Goal: Task Accomplishment & Management: Complete application form

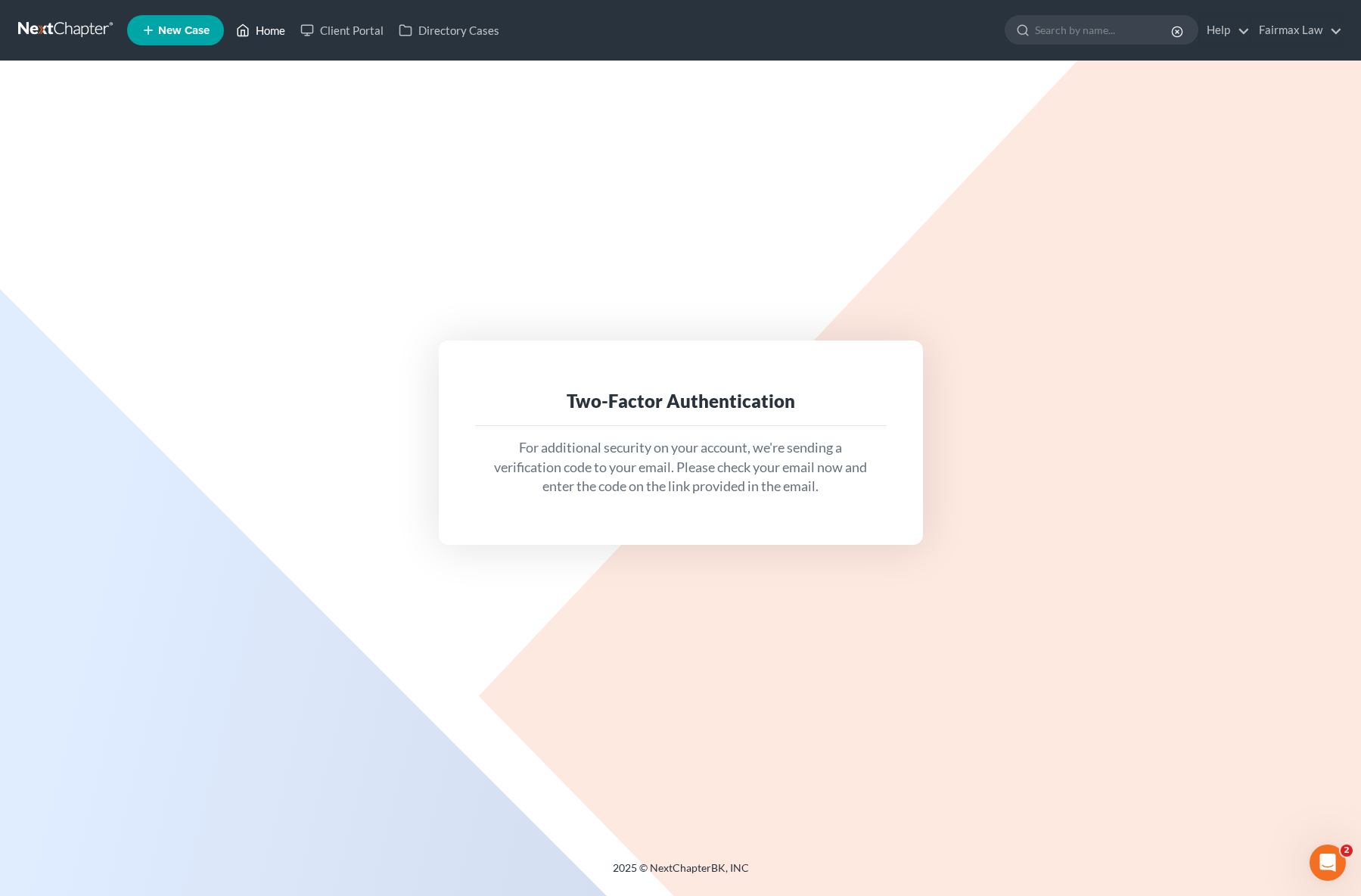
click at [255, 27] on link "Home" at bounding box center [260, 30] width 64 height 27
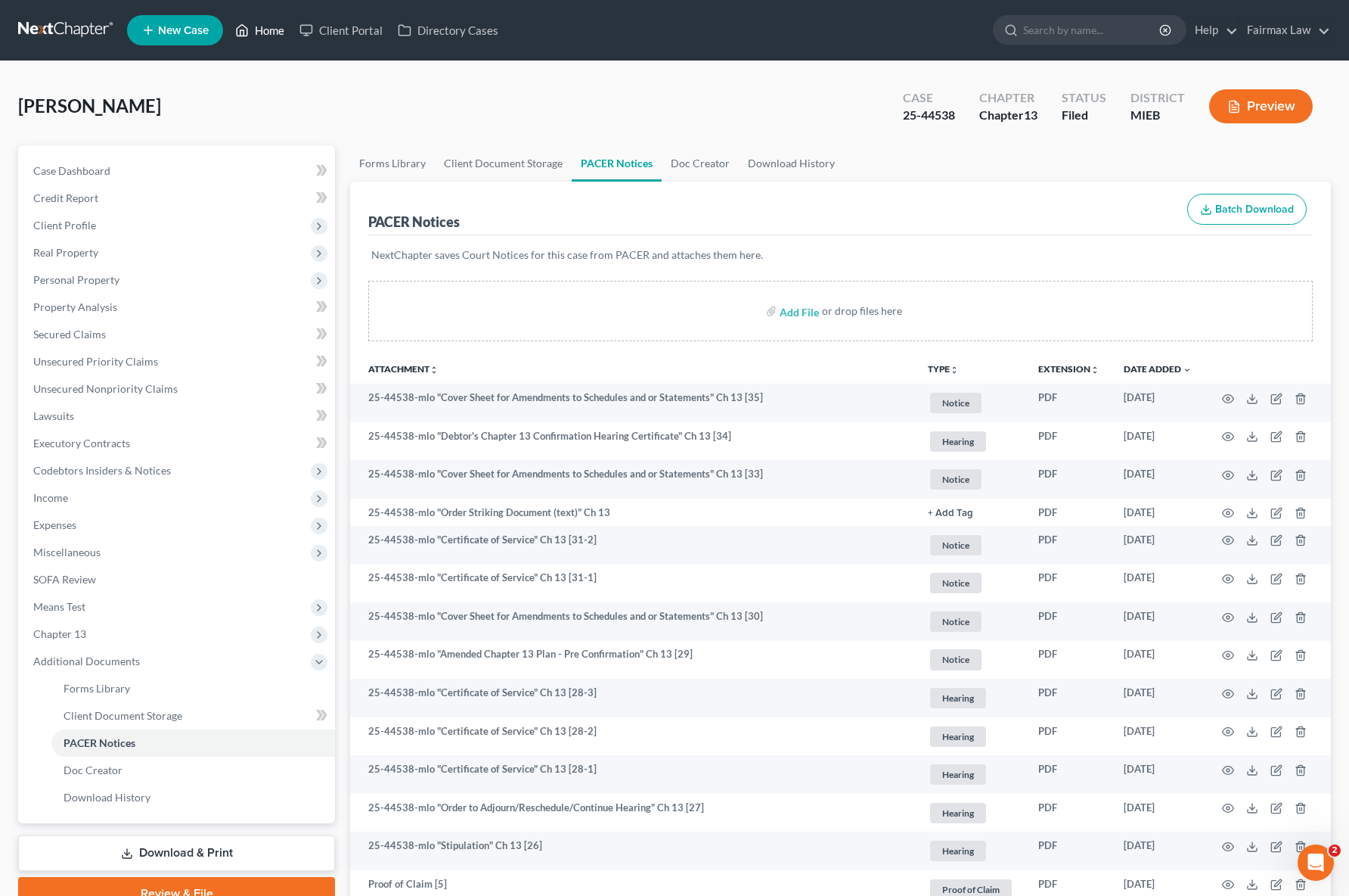
click at [244, 38] on icon at bounding box center [242, 29] width 13 height 18
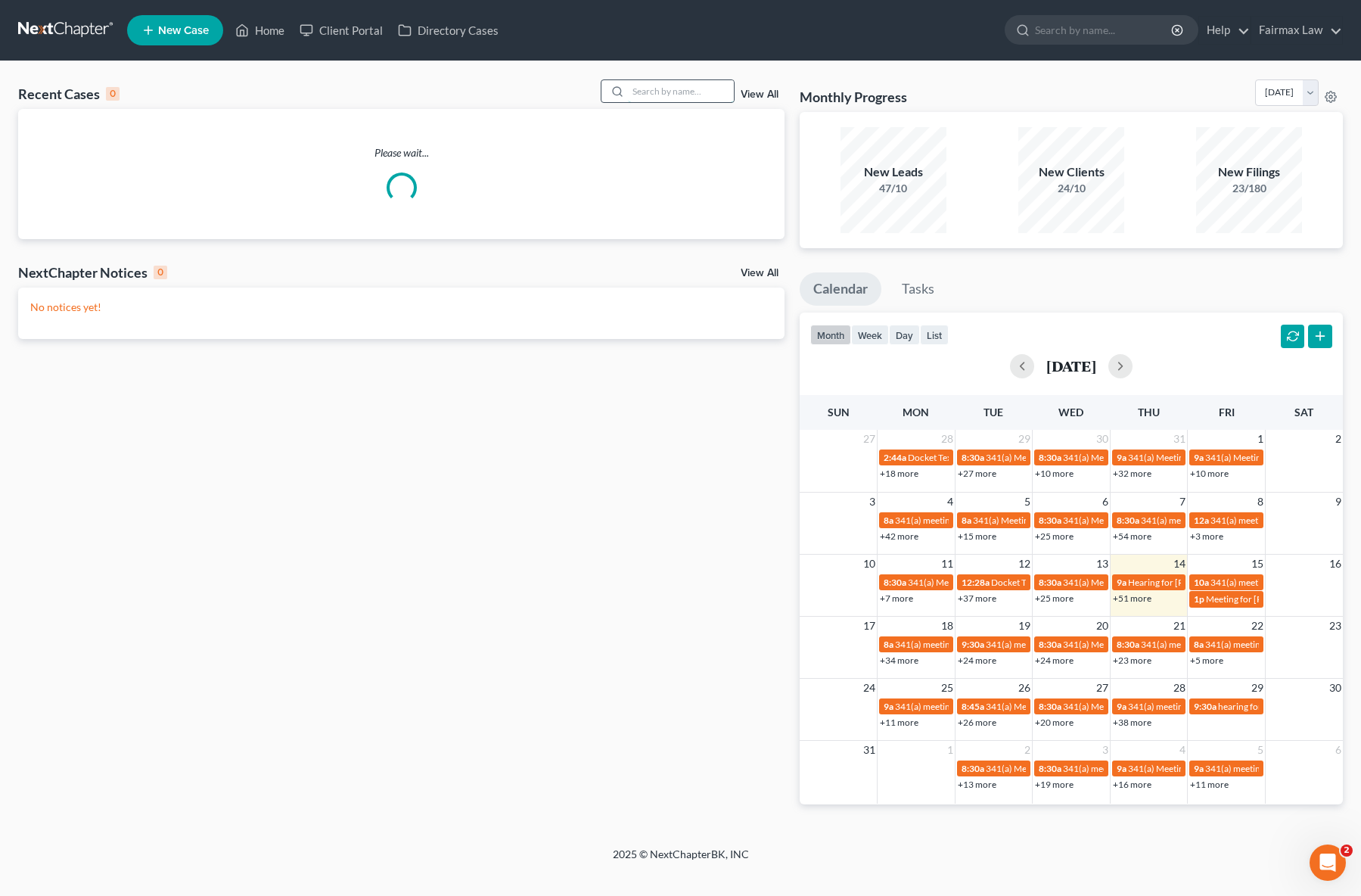
click at [647, 94] on input "search" at bounding box center [681, 91] width 106 height 22
paste input "25-13477"
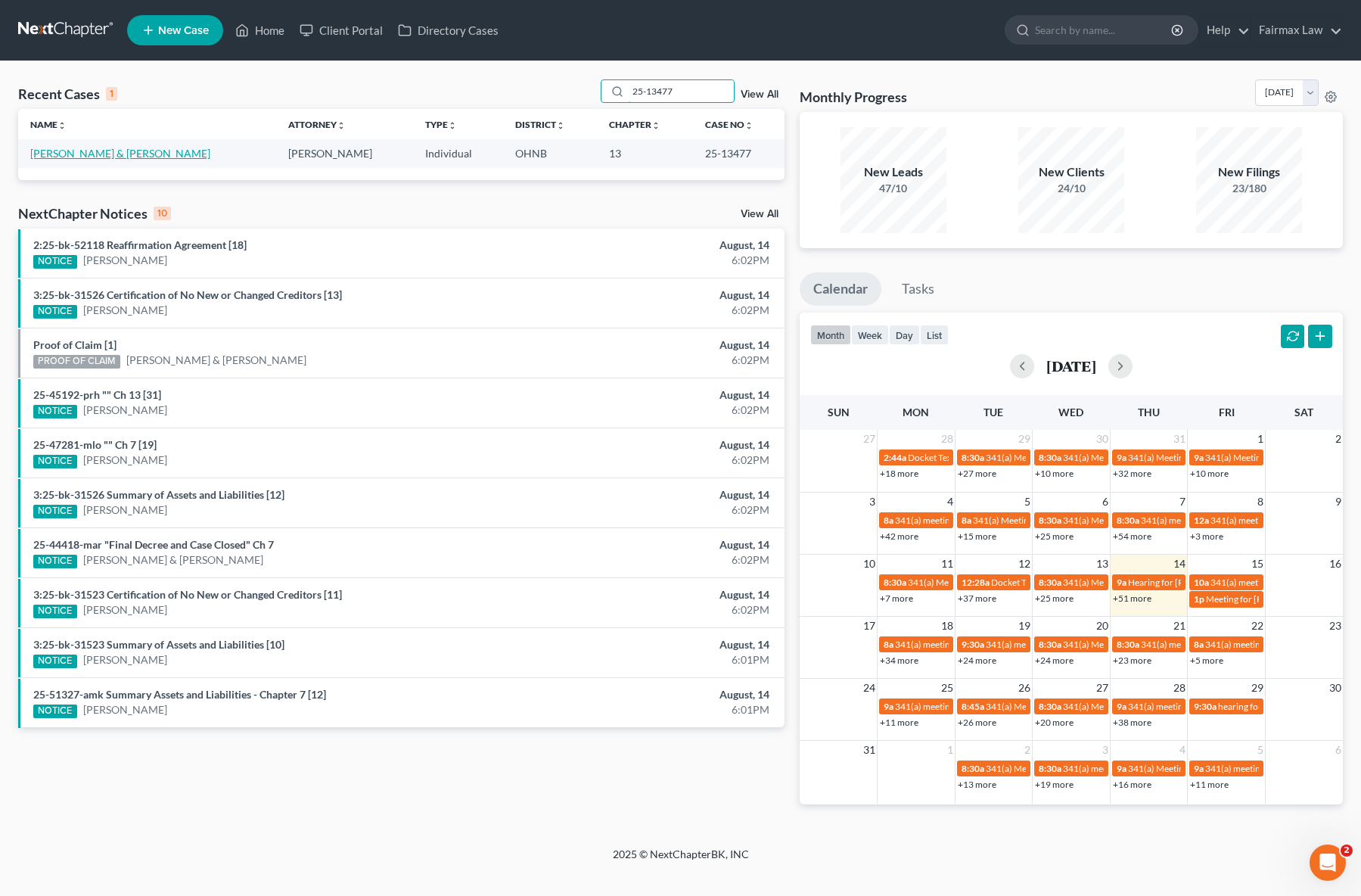
type input "25-13477"
click at [109, 149] on link "[PERSON_NAME] & [PERSON_NAME]" at bounding box center [120, 153] width 180 height 13
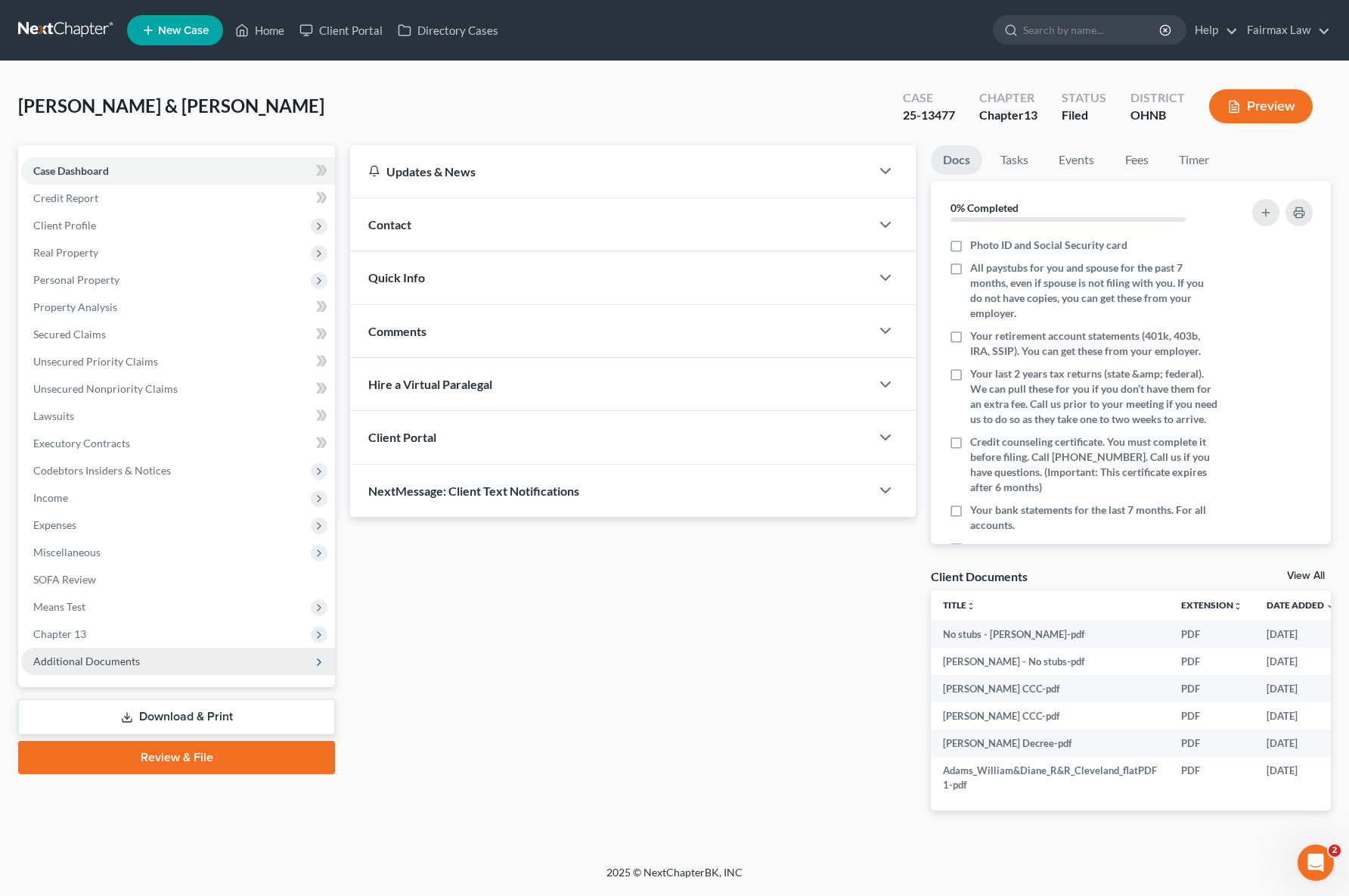
click at [108, 660] on span "Additional Documents" at bounding box center [86, 661] width 107 height 13
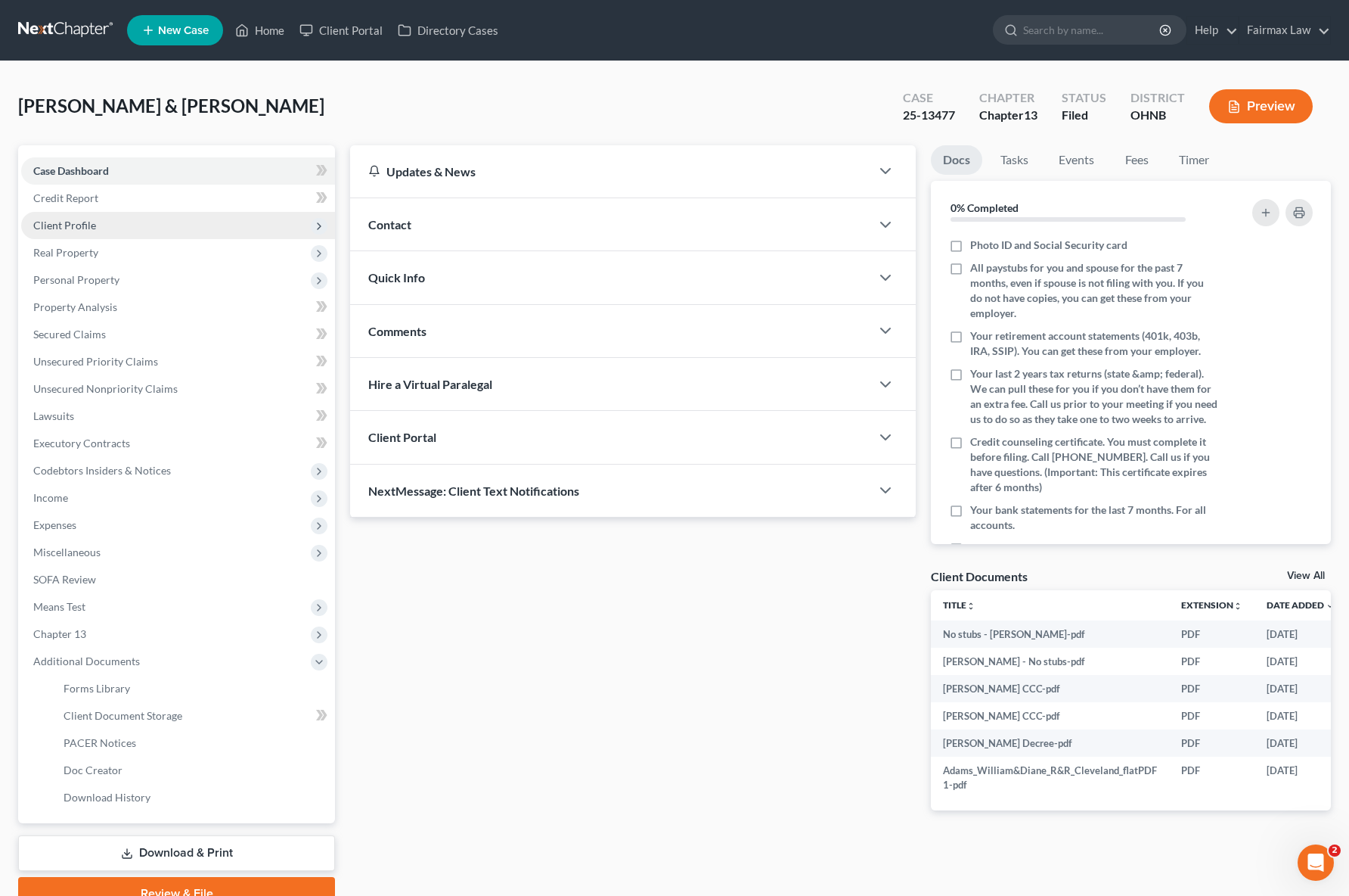
click at [88, 231] on span "Client Profile" at bounding box center [64, 225] width 62 height 13
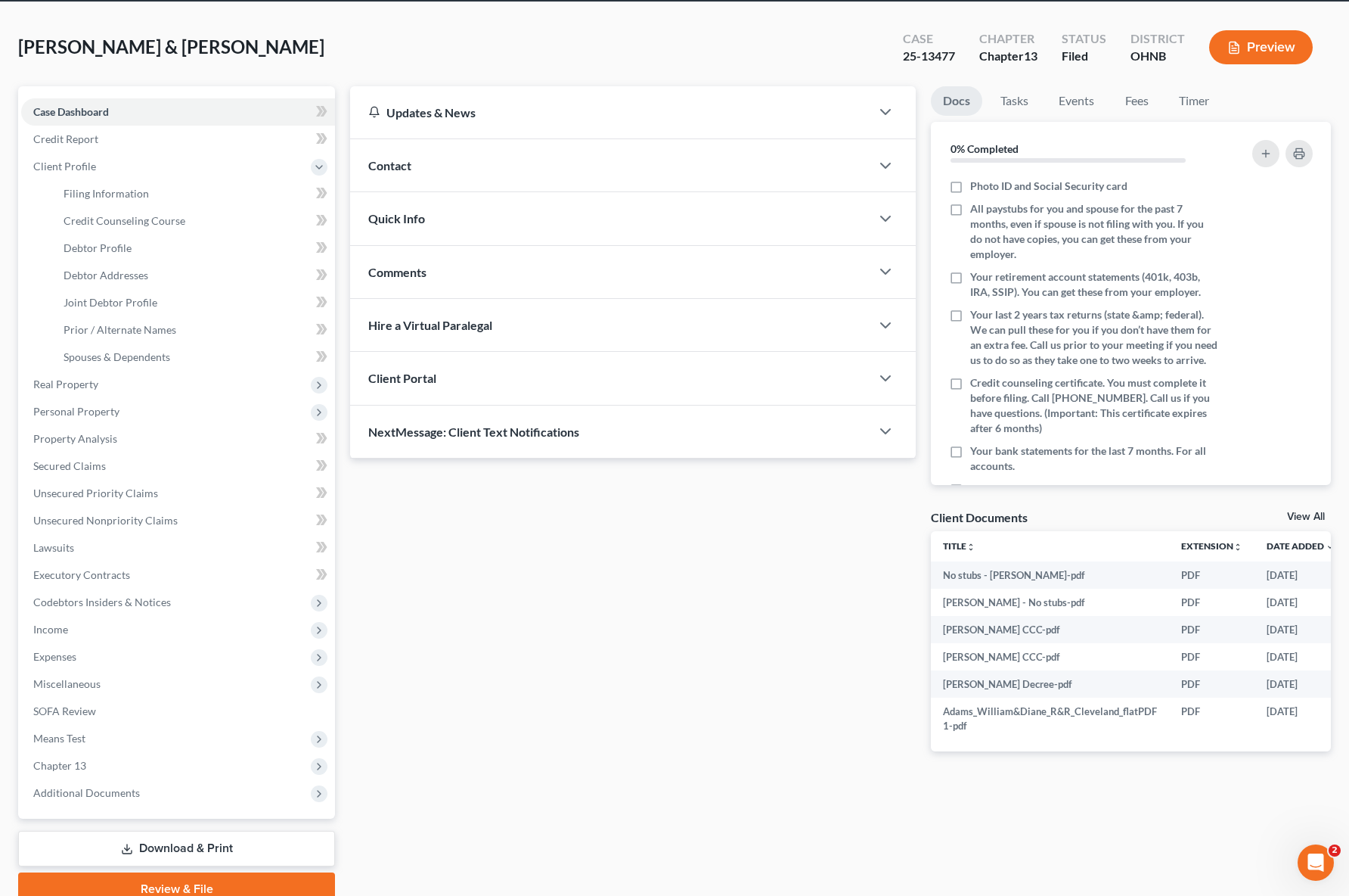
scroll to position [127, 0]
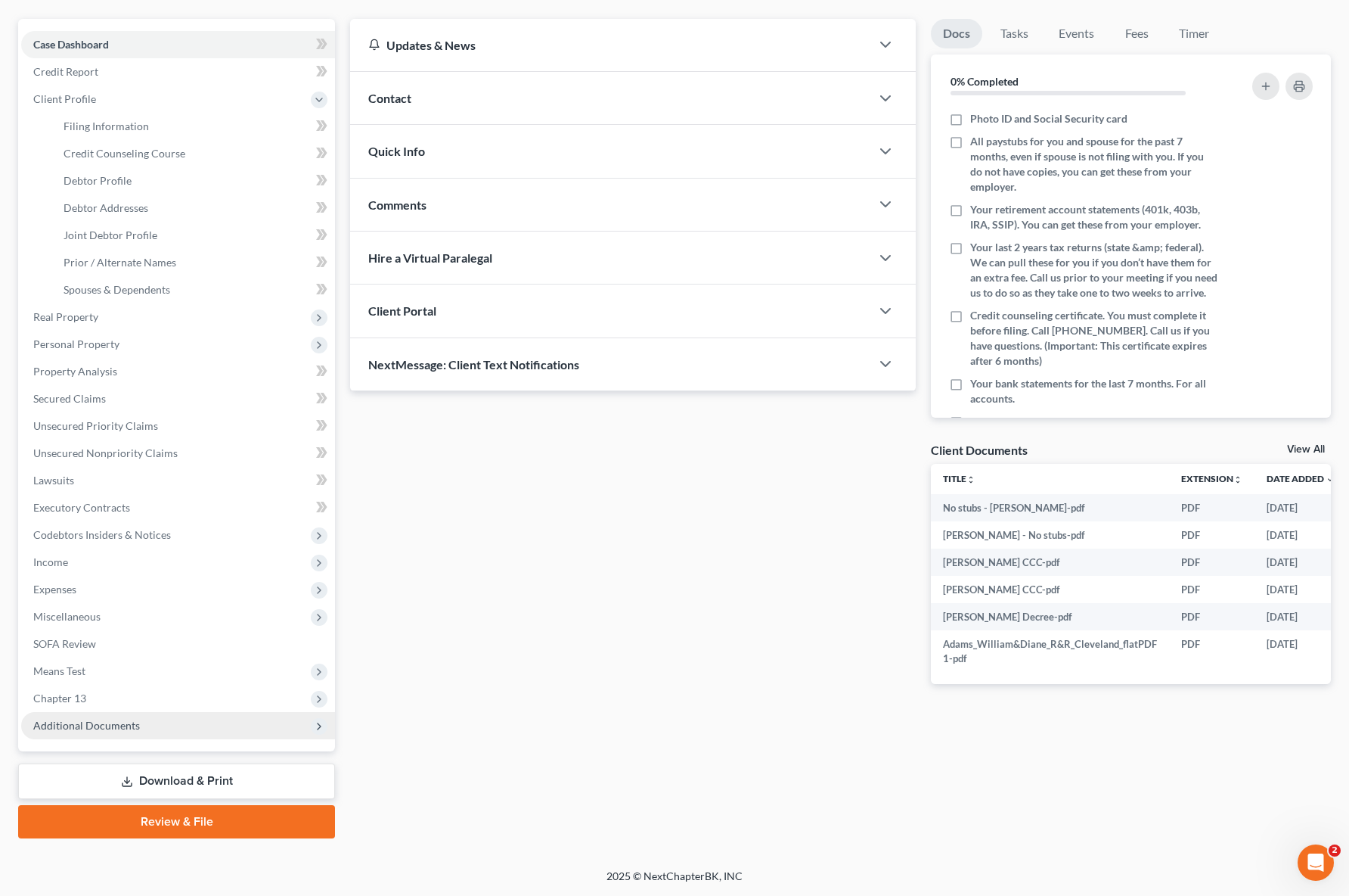
click at [98, 727] on span "Additional Documents" at bounding box center [86, 725] width 107 height 13
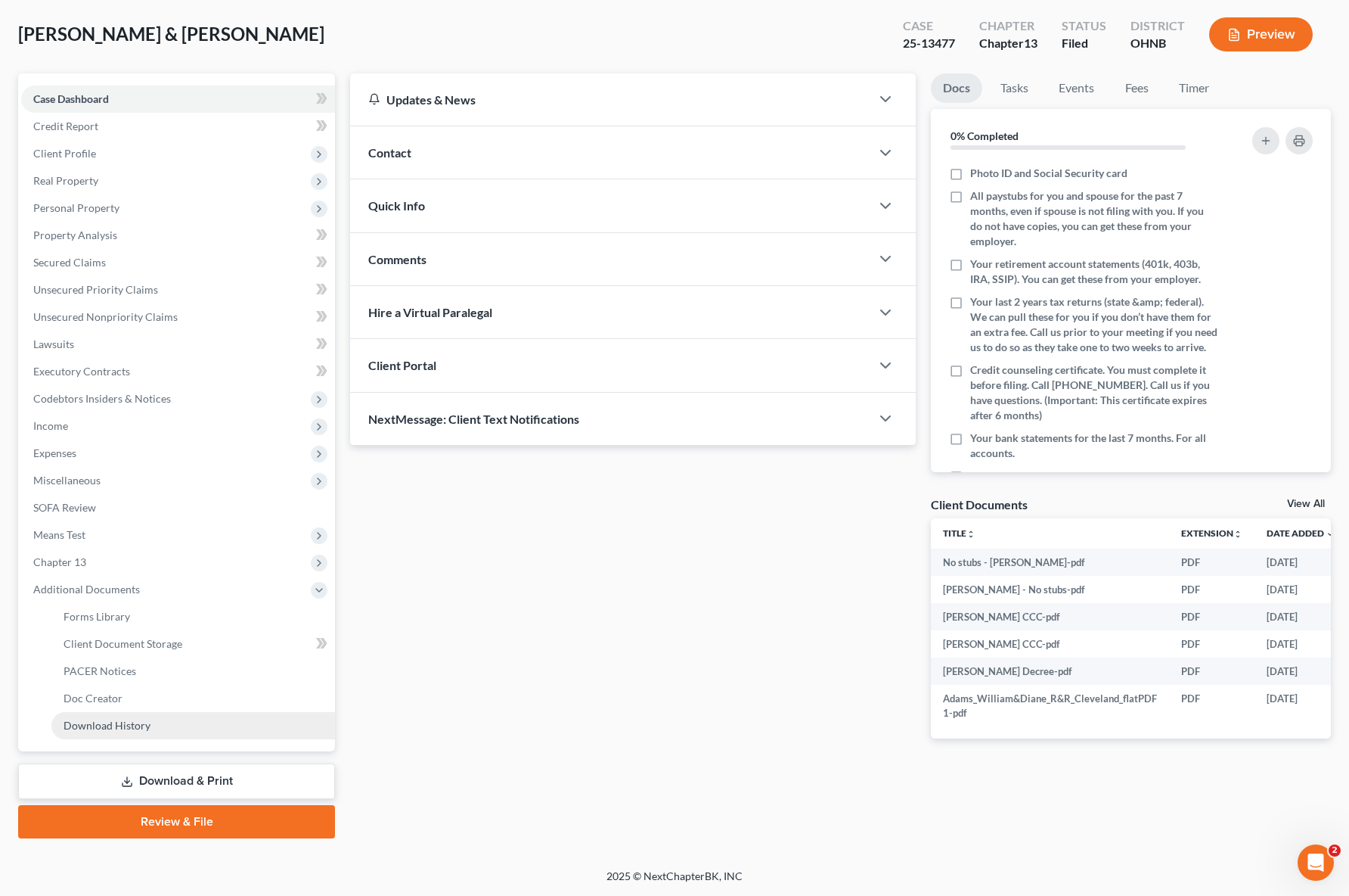
scroll to position [72, 0]
click at [131, 672] on span "PACER Notices" at bounding box center [99, 671] width 73 height 13
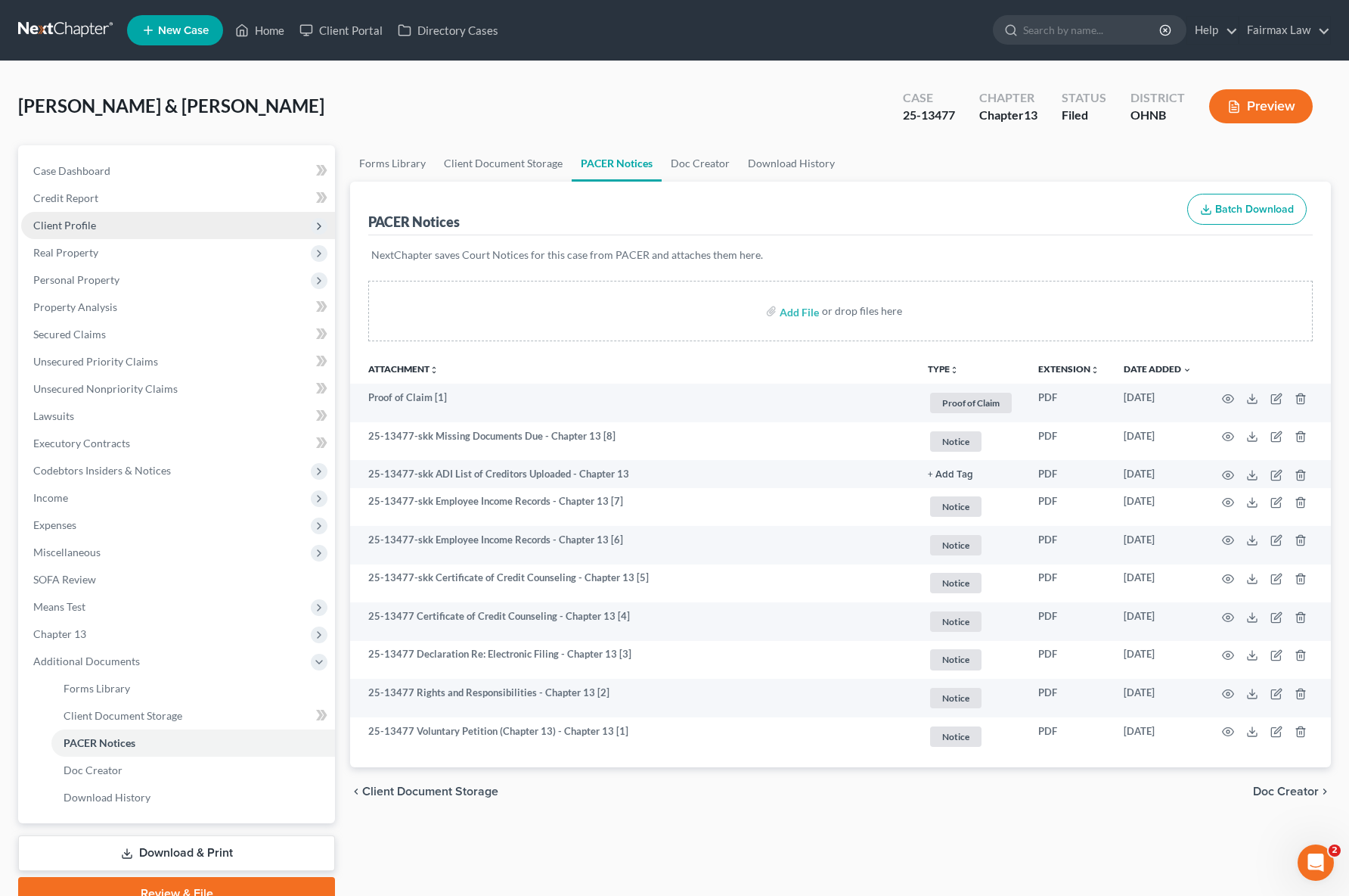
click at [47, 227] on span "Client Profile" at bounding box center [64, 225] width 62 height 13
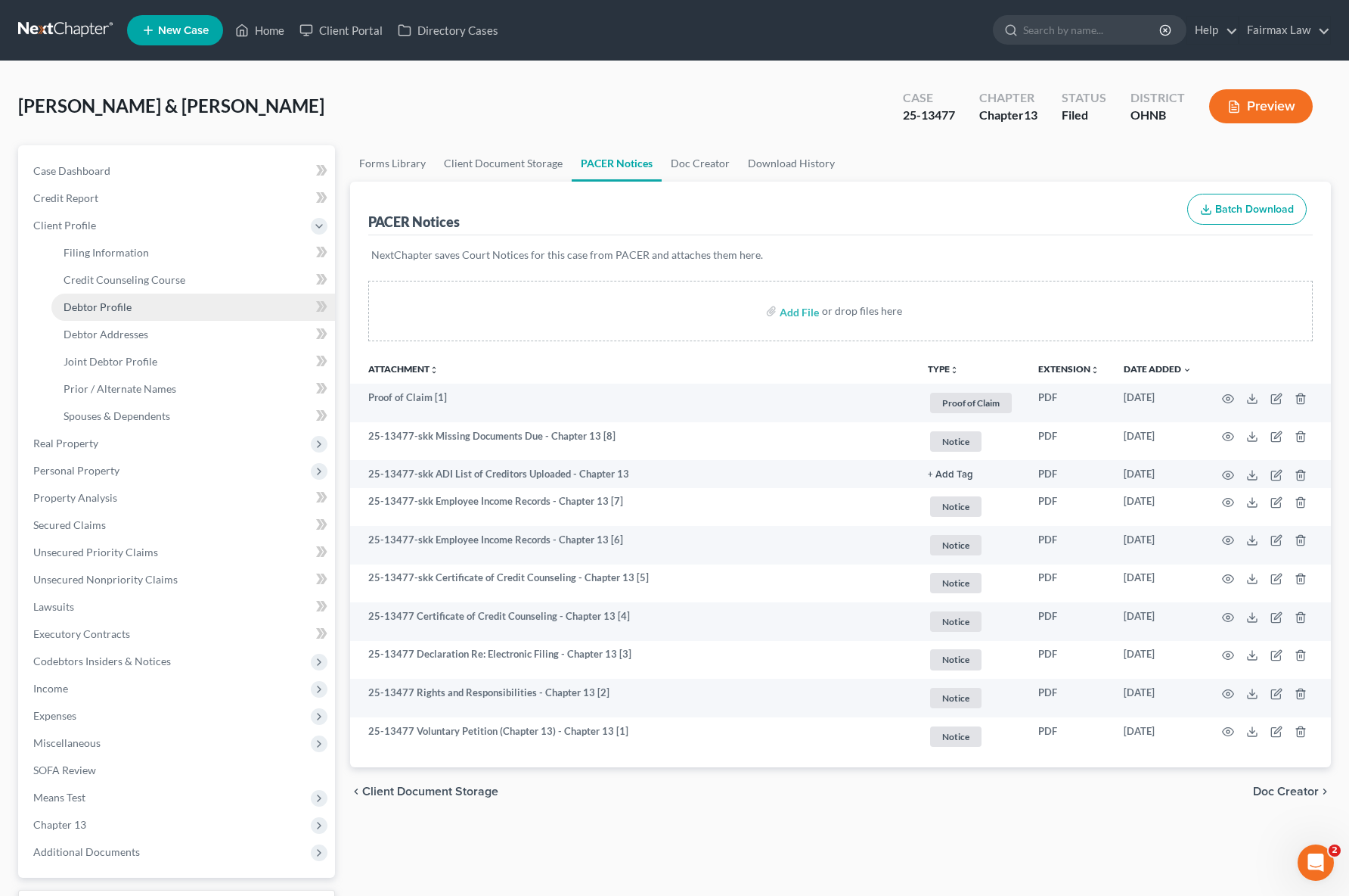
click at [108, 307] on span "Debtor Profile" at bounding box center [97, 307] width 68 height 13
select select "1"
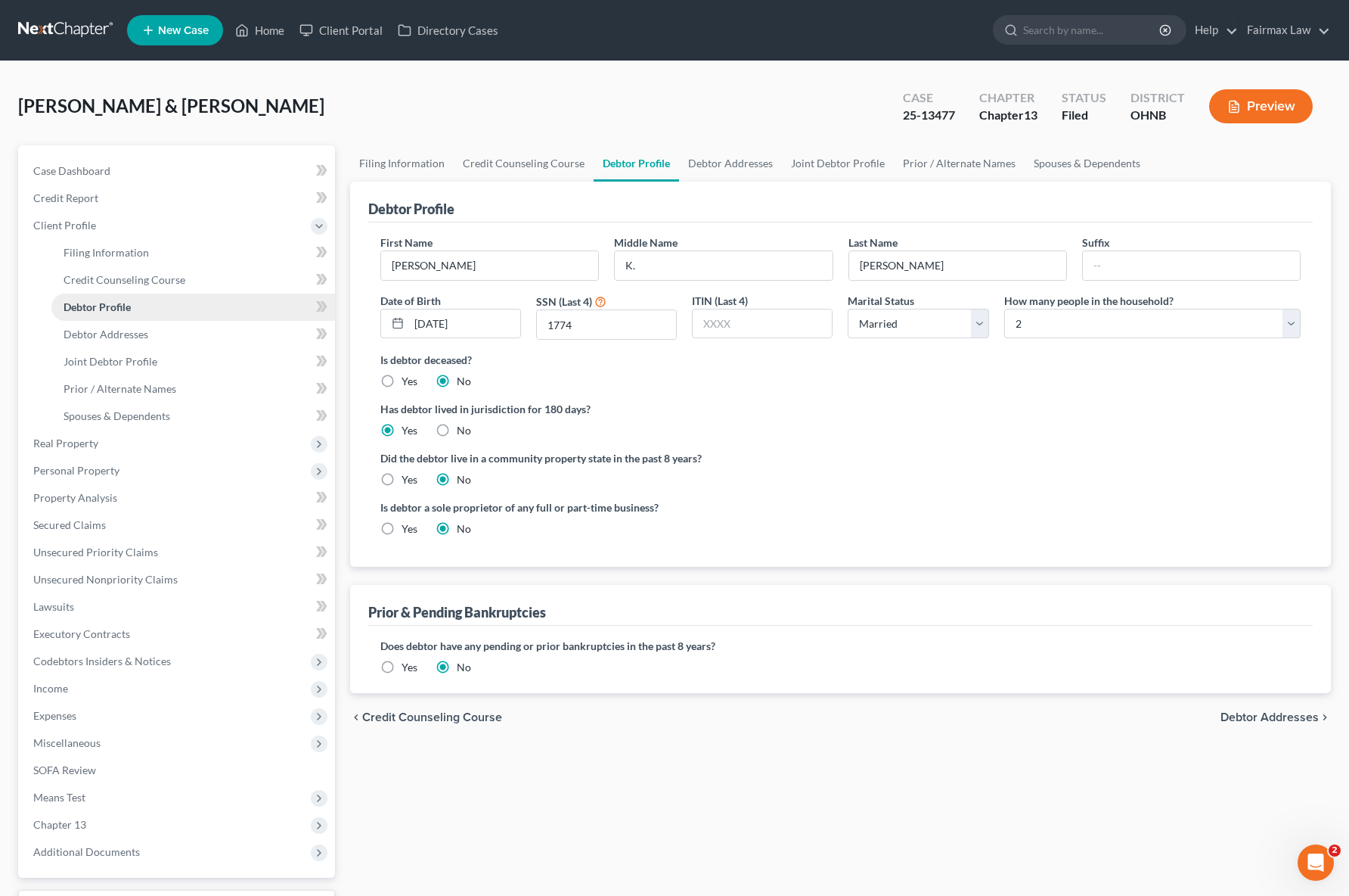
radio input "true"
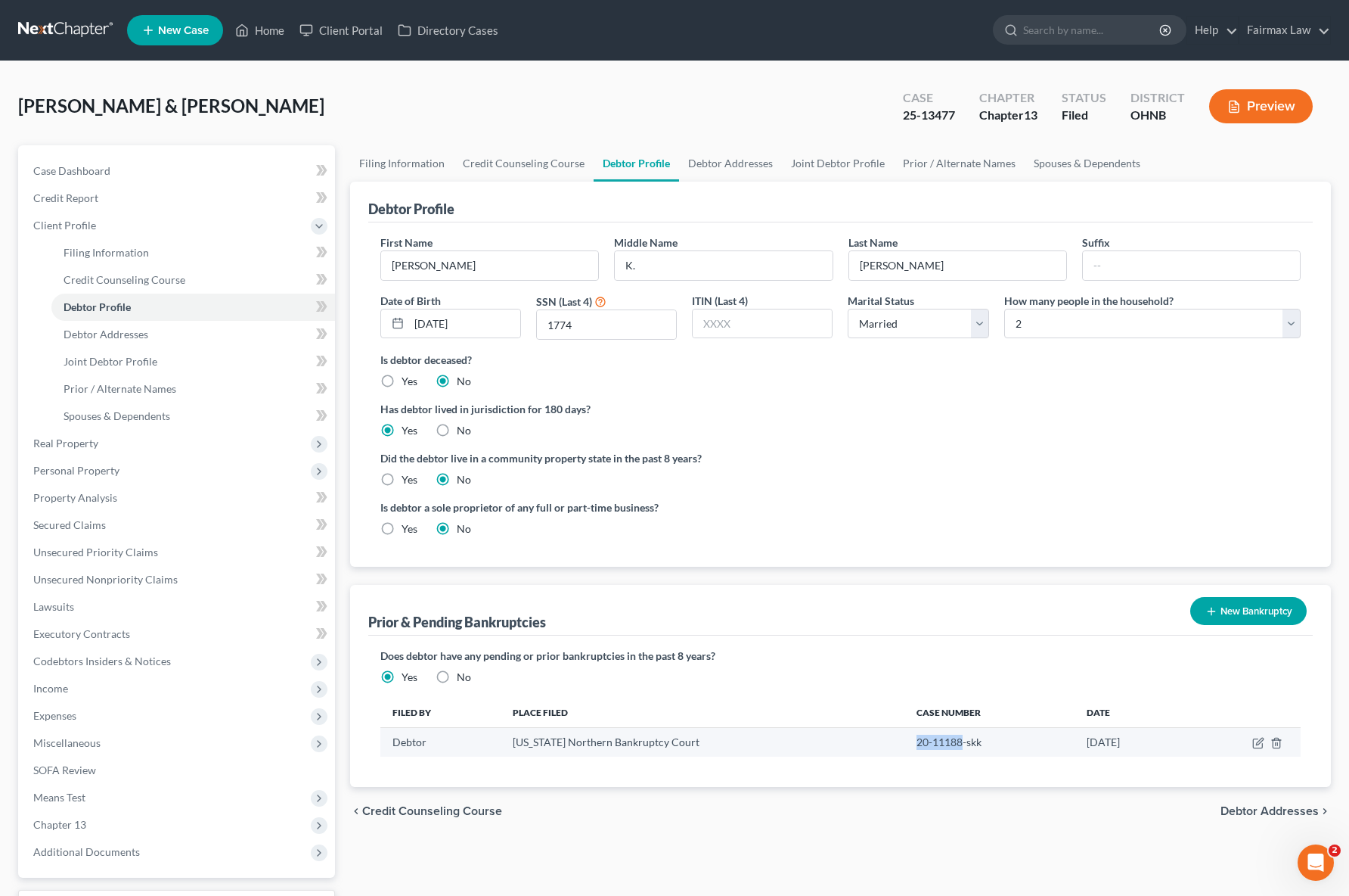
drag, startPoint x: 863, startPoint y: 743, endPoint x: 905, endPoint y: 743, distance: 42.0
click at [905, 743] on td "20-11188-skk" at bounding box center [990, 742] width 171 height 28
copy td "20-11188"
click at [904, 741] on td "20-11188-skk" at bounding box center [990, 742] width 171 height 28
drag, startPoint x: 862, startPoint y: 741, endPoint x: 907, endPoint y: 742, distance: 45.0
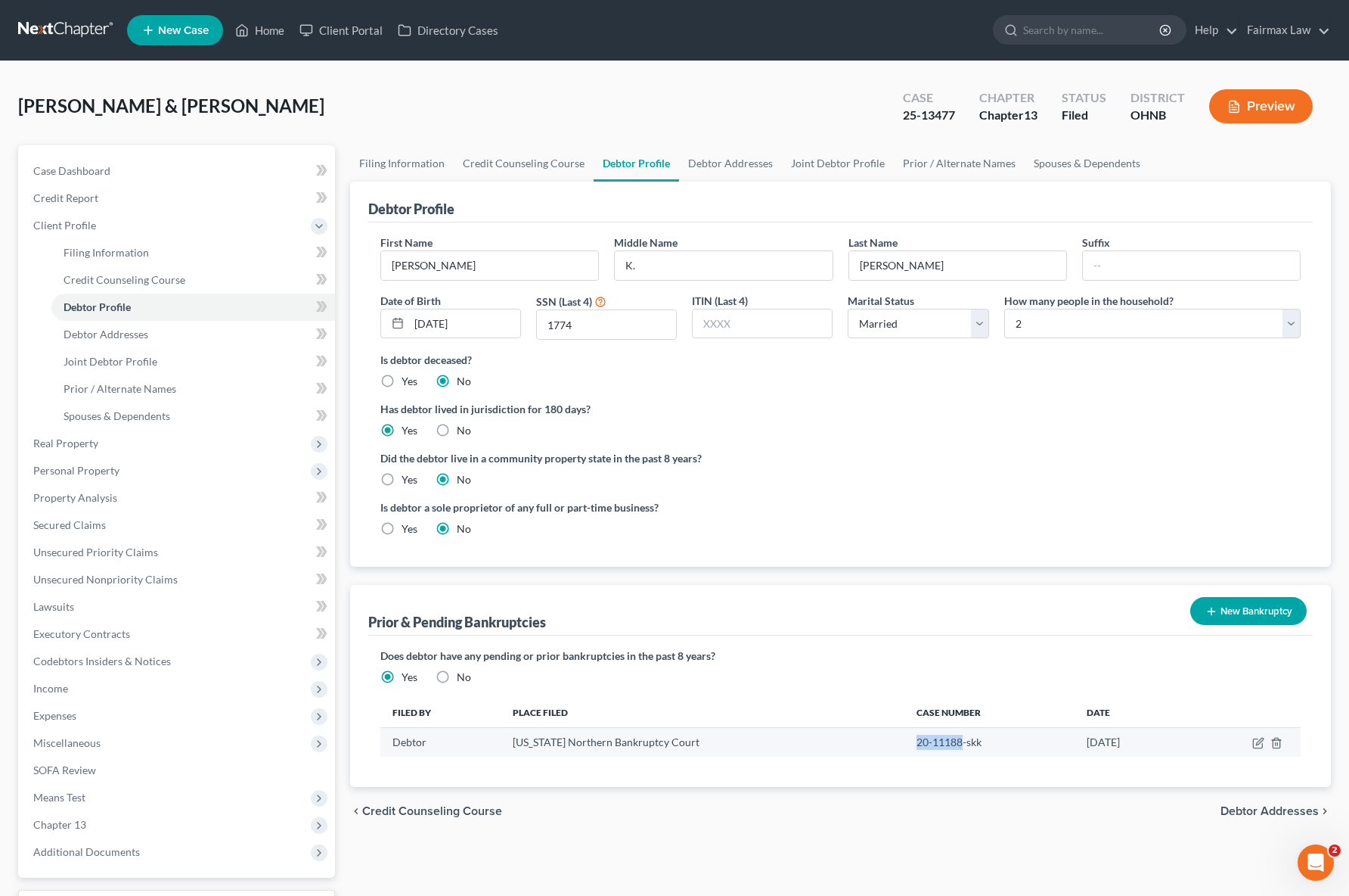
click at [907, 742] on td "20-11188-skk" at bounding box center [990, 742] width 171 height 28
copy td "20-11188"
